Goal: Find specific page/section: Find specific page/section

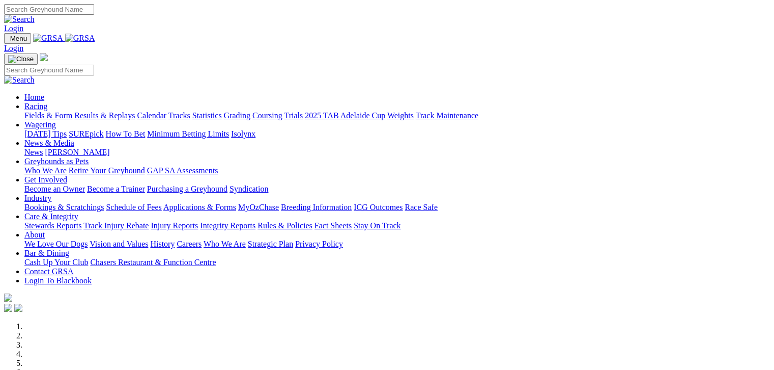
click at [46, 111] on link "Fields & Form" at bounding box center [48, 115] width 48 height 9
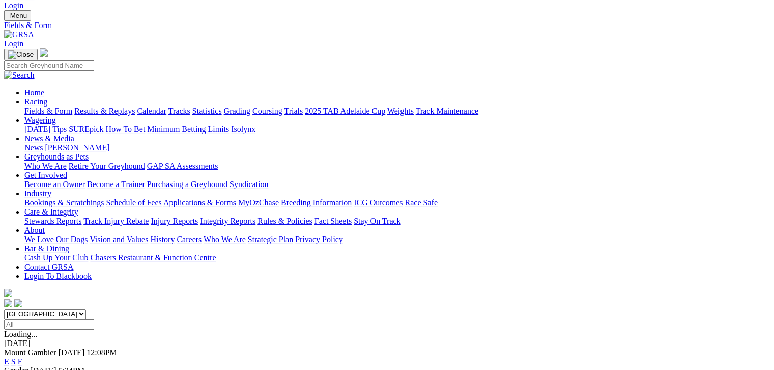
scroll to position [51, 0]
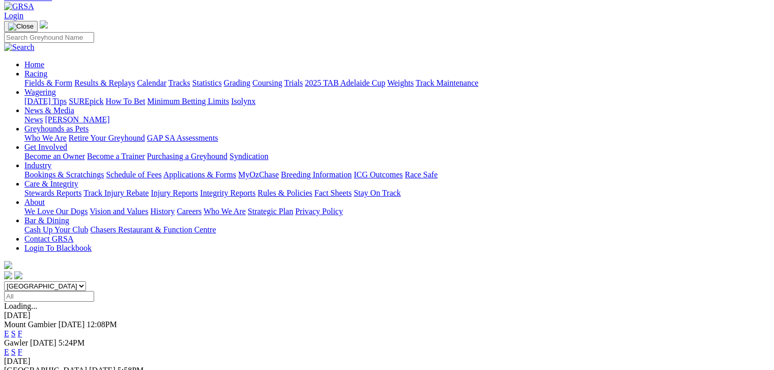
click at [22, 329] on link "F" at bounding box center [20, 333] width 5 height 9
